Goal: Information Seeking & Learning: Compare options

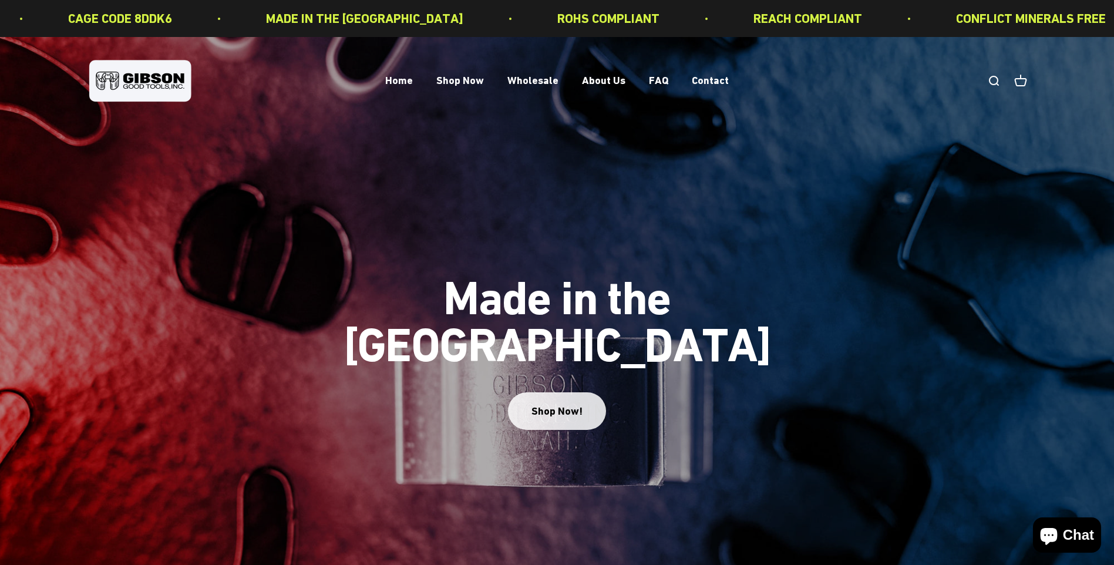
click at [571, 403] on div "Shop Now!" at bounding box center [557, 411] width 51 height 17
click at [566, 403] on div "Shop Now!" at bounding box center [557, 411] width 51 height 17
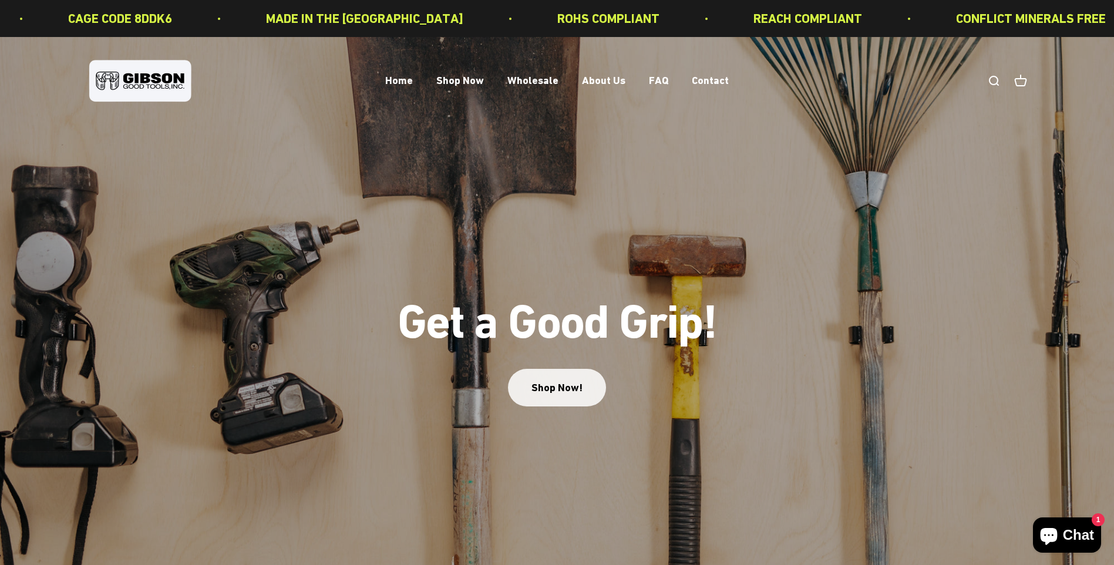
click at [566, 392] on link "Shop Now!" at bounding box center [557, 387] width 98 height 37
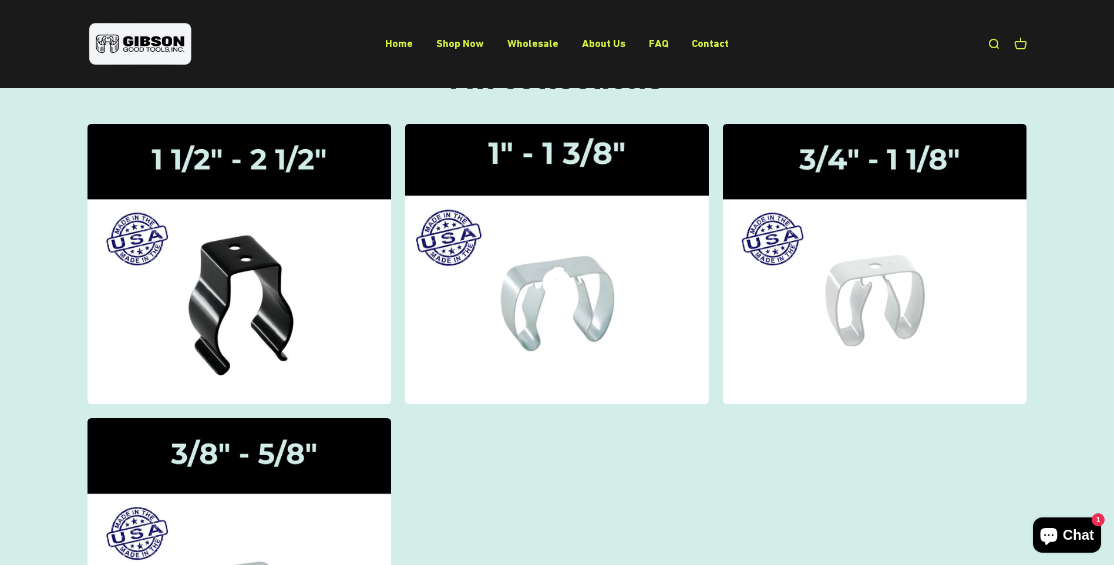
scroll to position [117, 0]
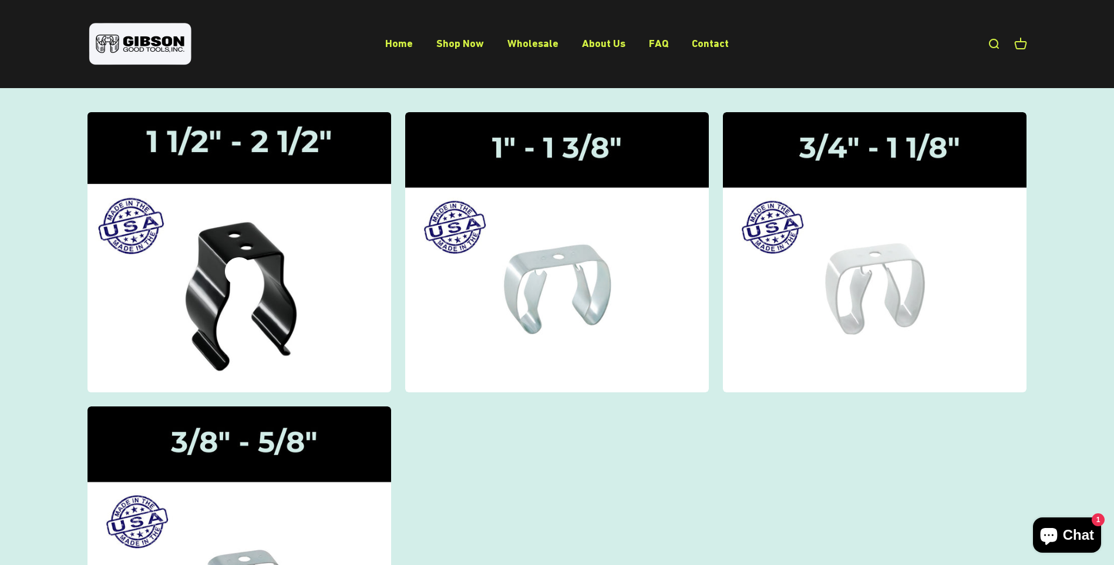
click at [267, 325] on img at bounding box center [239, 251] width 322 height 297
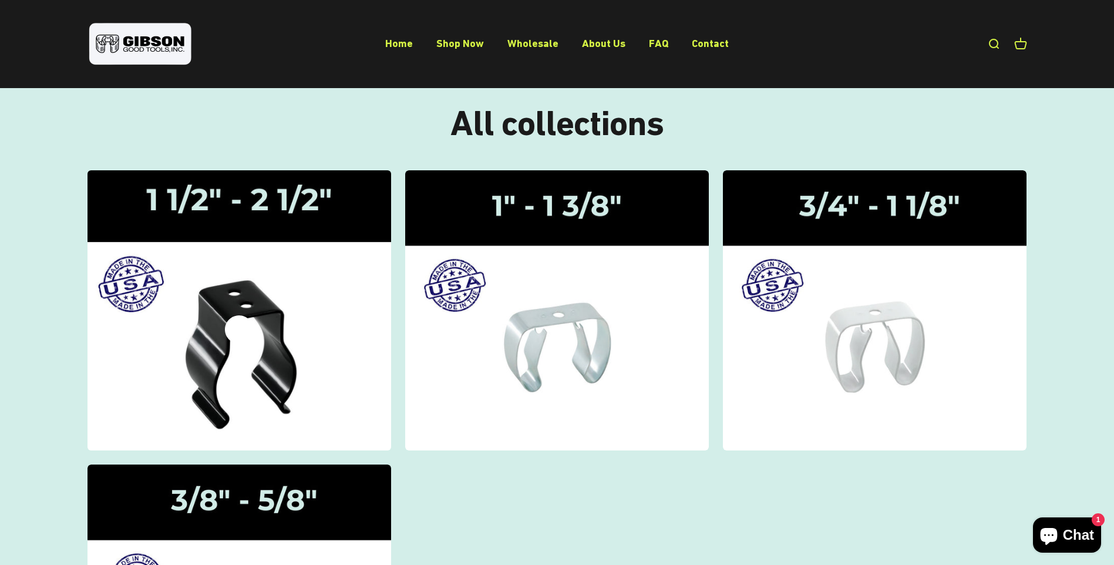
scroll to position [59, 0]
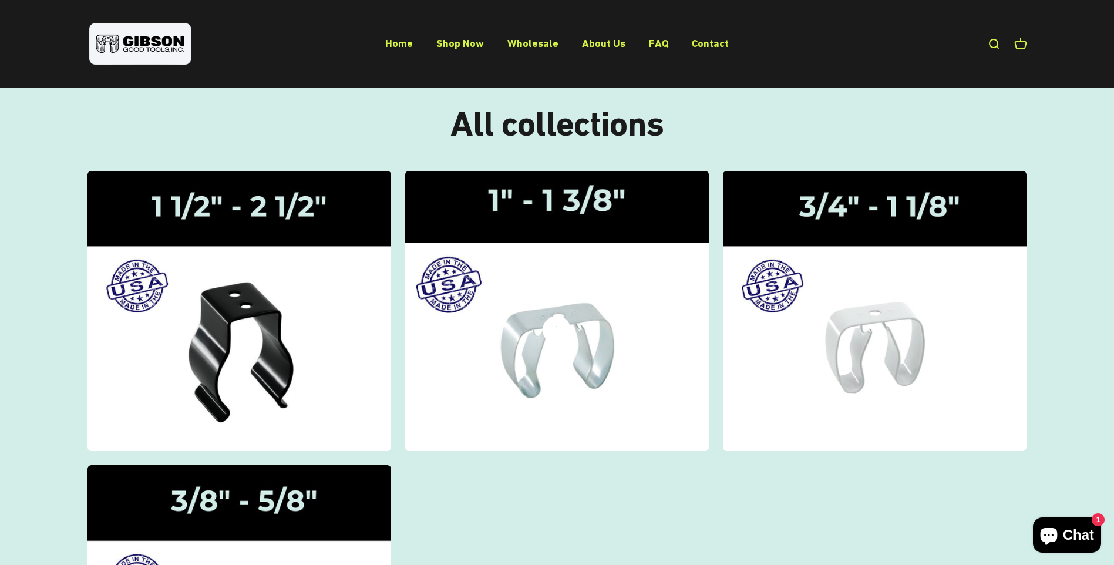
click at [588, 323] on img at bounding box center [557, 310] width 322 height 297
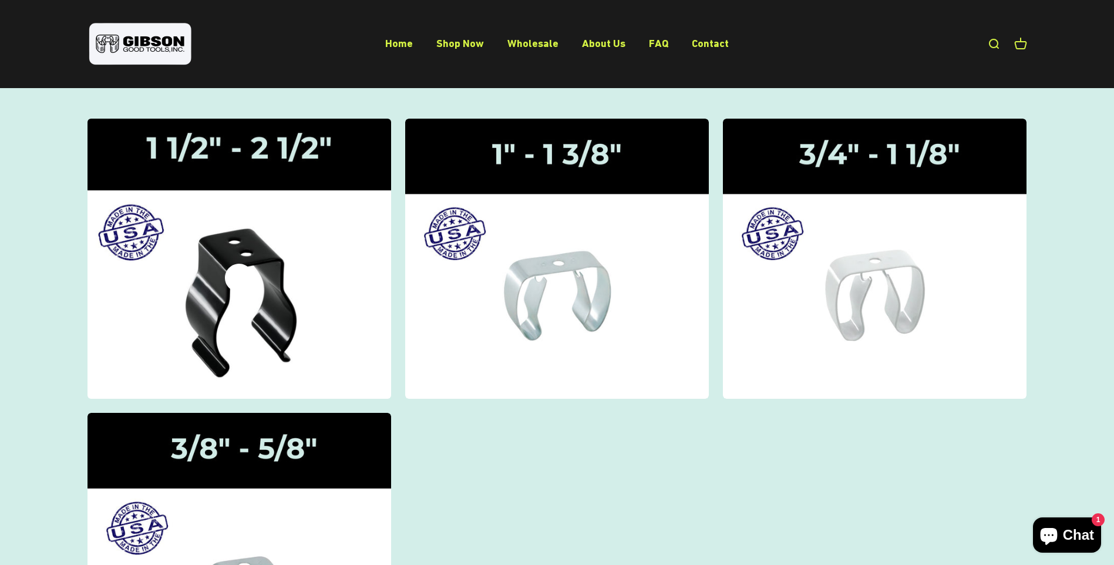
scroll to position [117, 0]
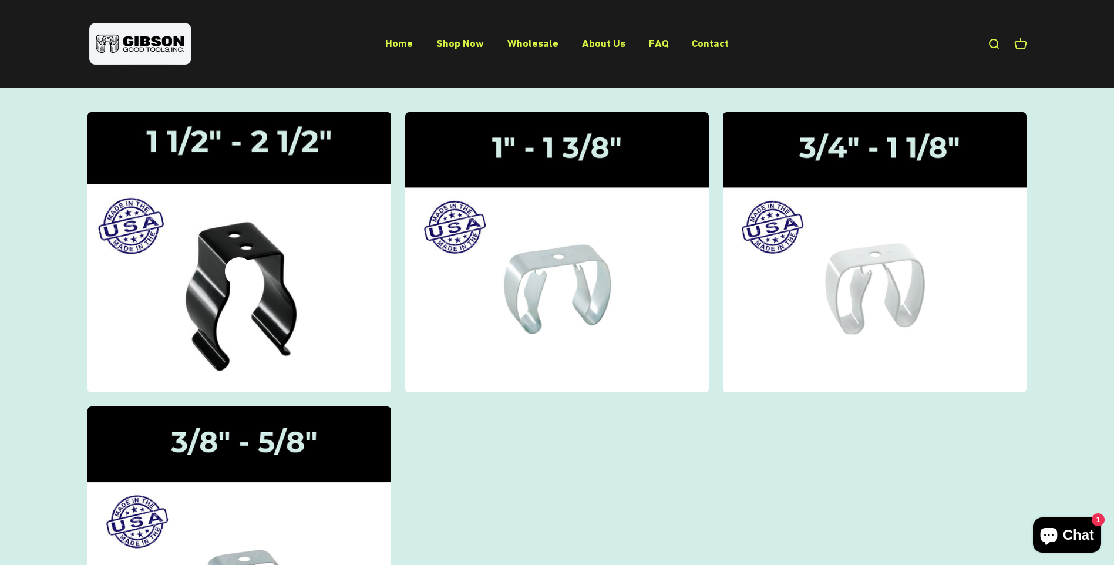
click at [300, 318] on img at bounding box center [239, 251] width 322 height 297
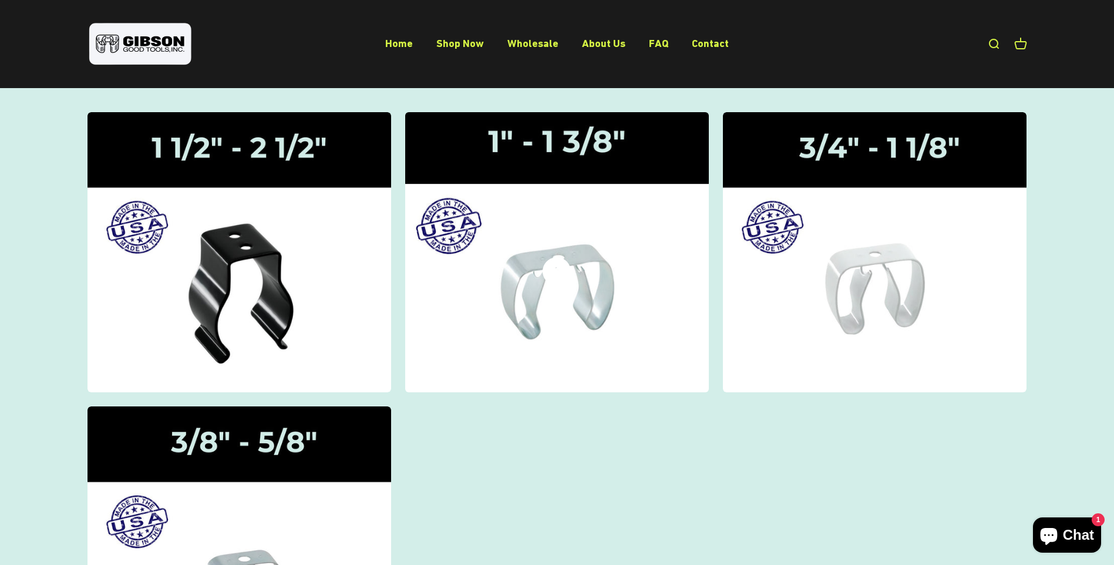
click at [575, 236] on img at bounding box center [557, 251] width 322 height 297
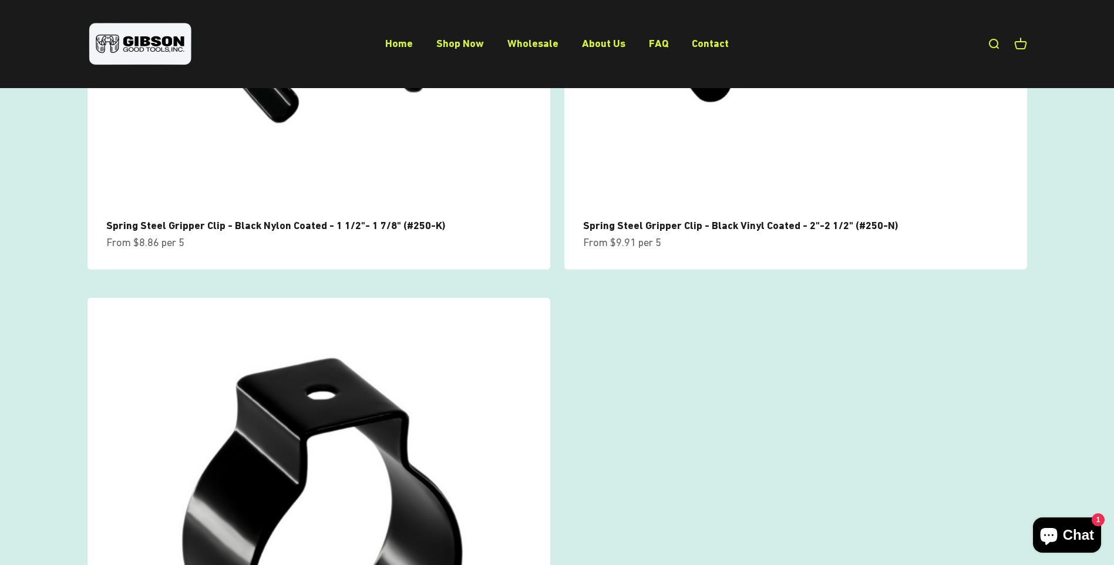
scroll to position [108, 0]
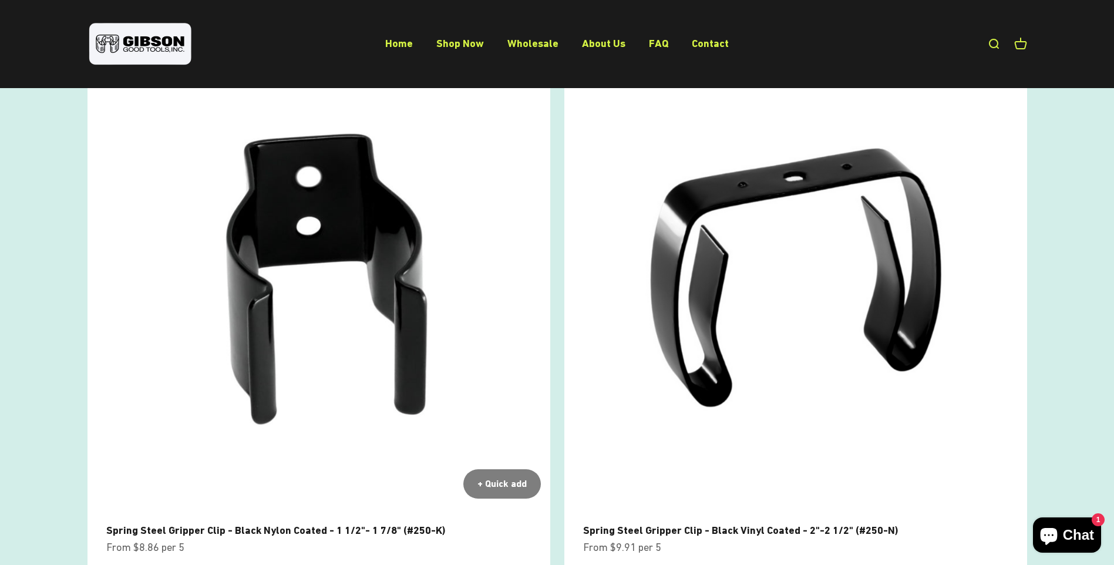
click at [363, 358] on img at bounding box center [319, 276] width 463 height 463
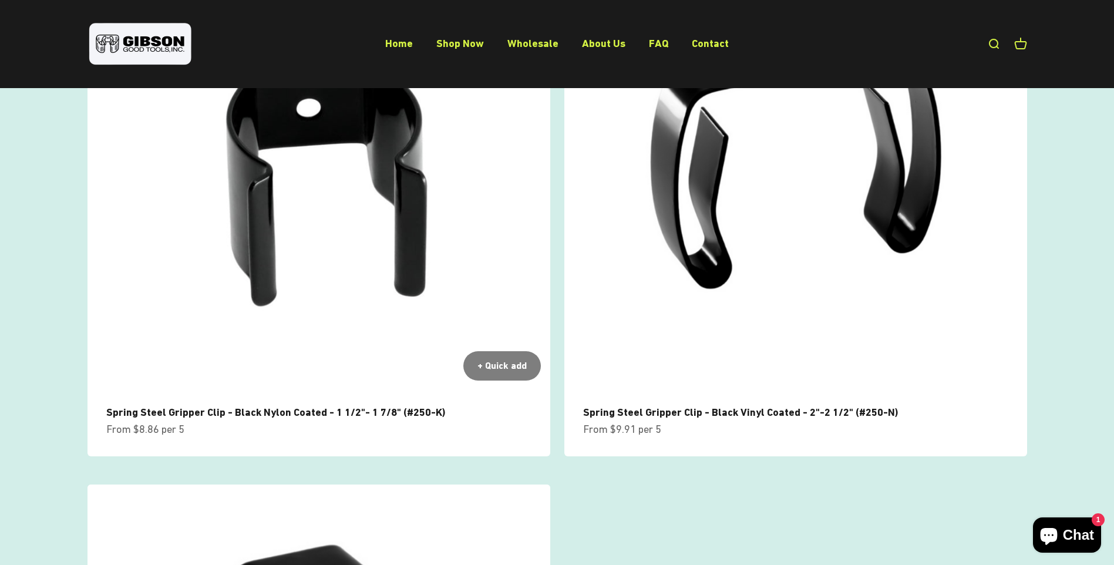
scroll to position [235, 0]
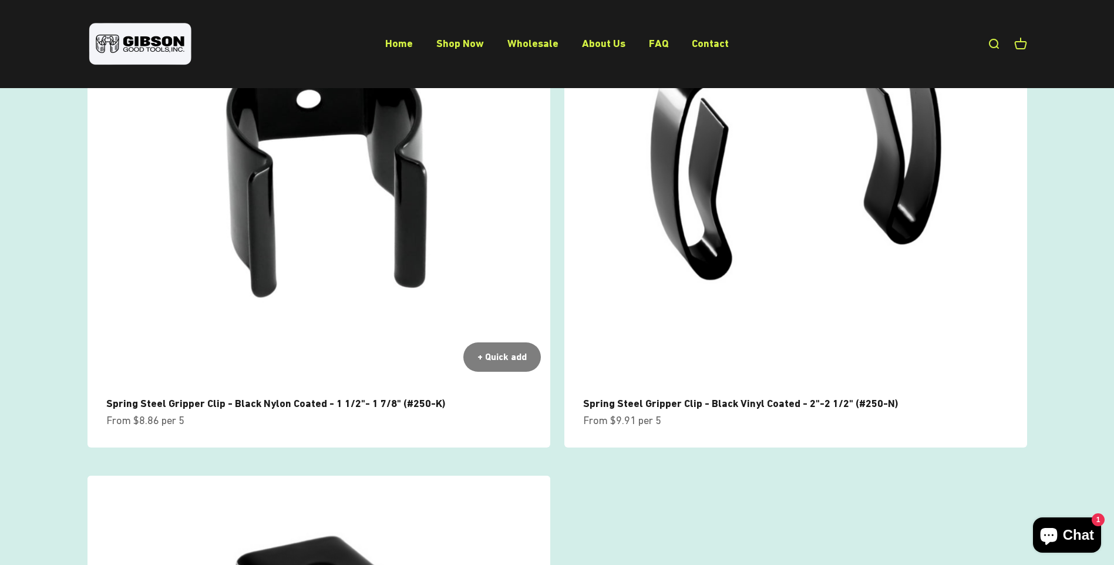
click at [342, 251] on img at bounding box center [319, 149] width 463 height 463
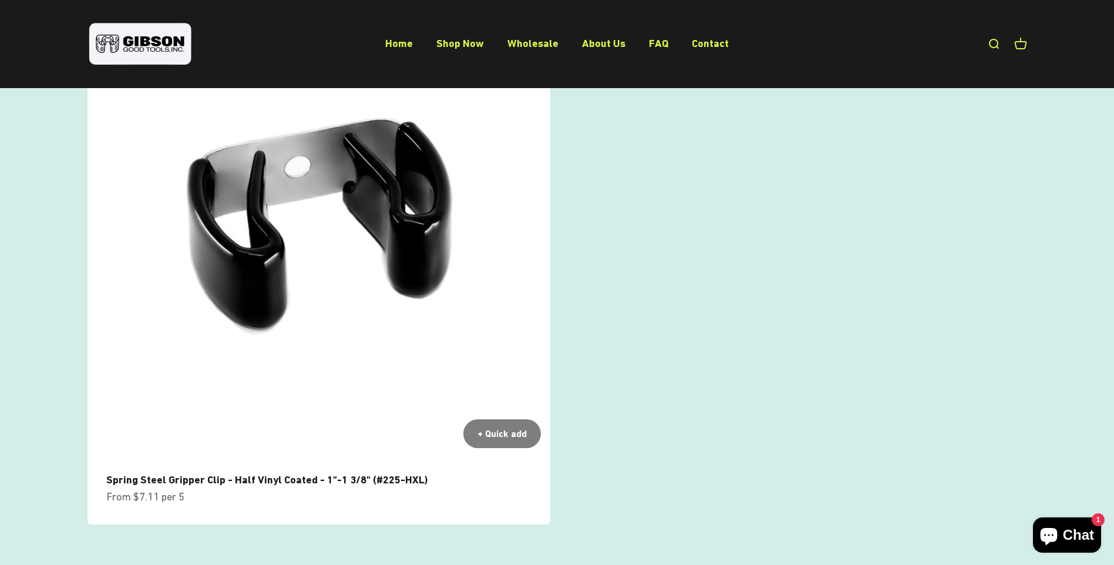
scroll to position [705, 0]
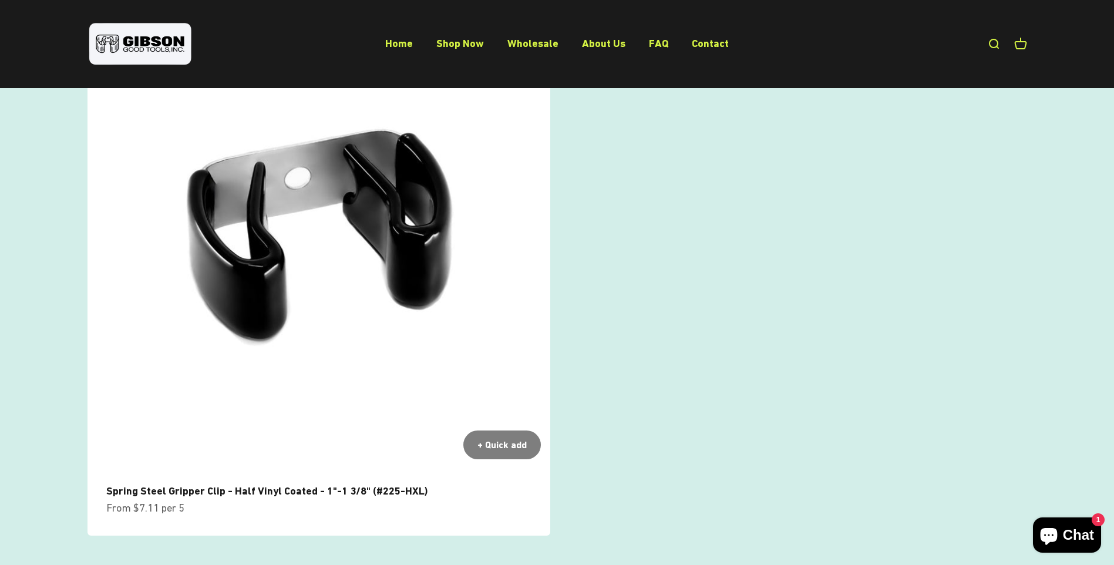
click at [365, 320] on img at bounding box center [319, 237] width 463 height 463
